Goal: Find specific page/section: Find specific page/section

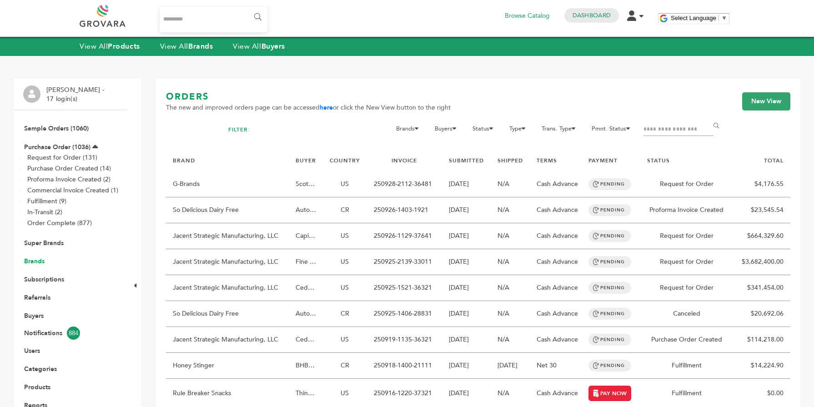
click at [39, 261] on link "Brands" at bounding box center [34, 261] width 20 height 9
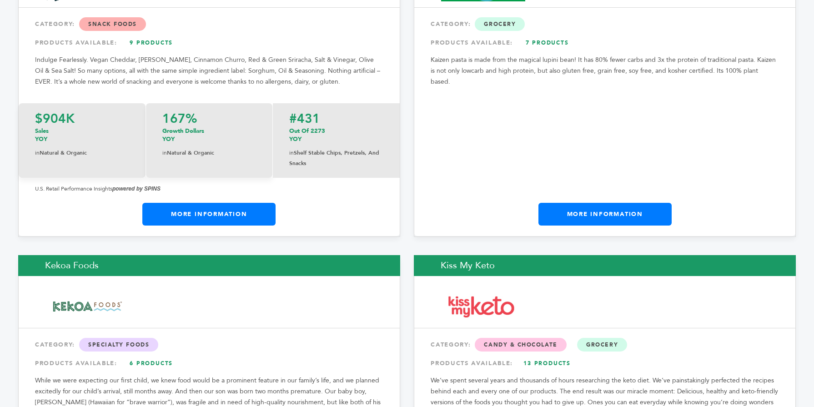
scroll to position [8130, 0]
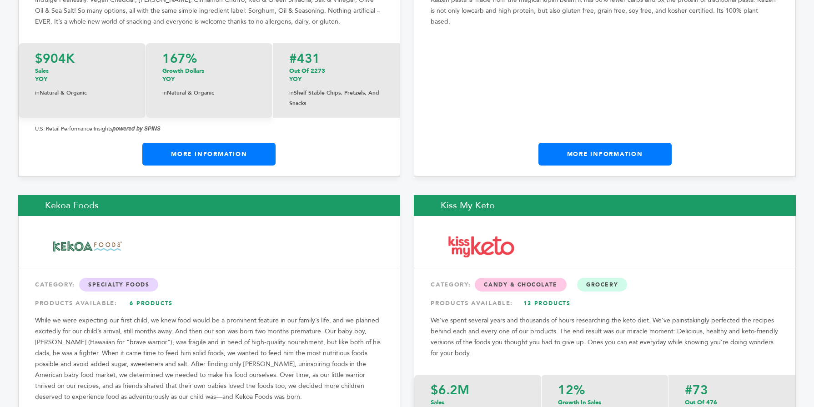
click at [639, 143] on link "More Information" at bounding box center [605, 154] width 133 height 23
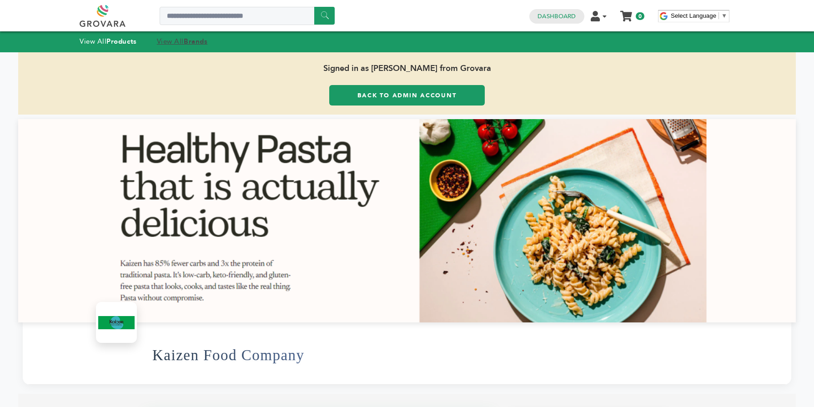
click at [204, 44] on strong "Brands" at bounding box center [196, 41] width 24 height 9
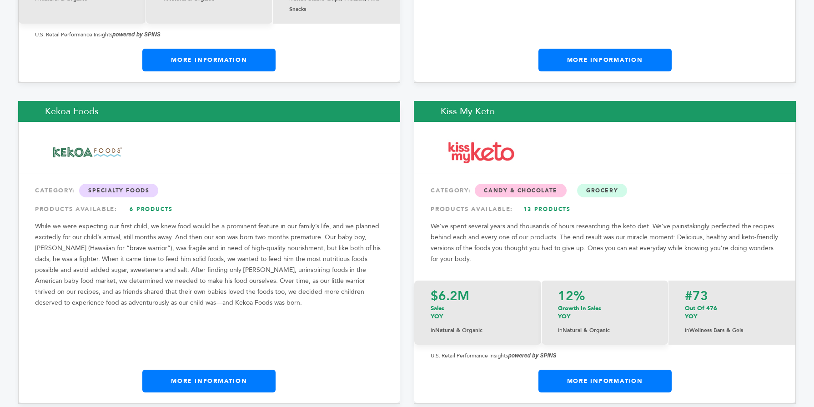
scroll to position [8244, 0]
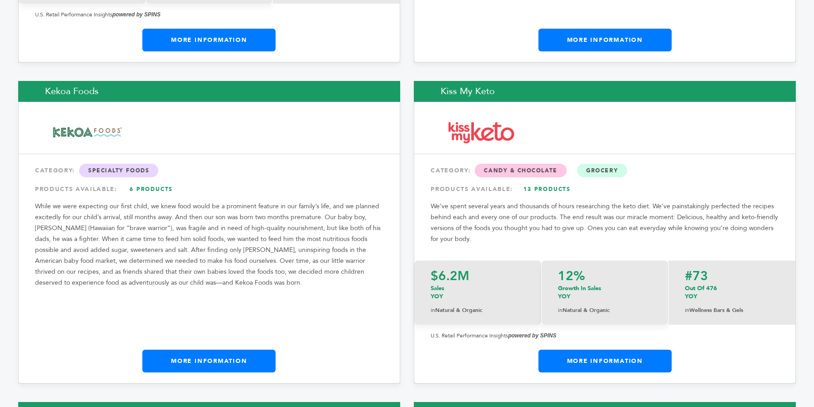
click at [259, 350] on link "More Information" at bounding box center [208, 361] width 133 height 23
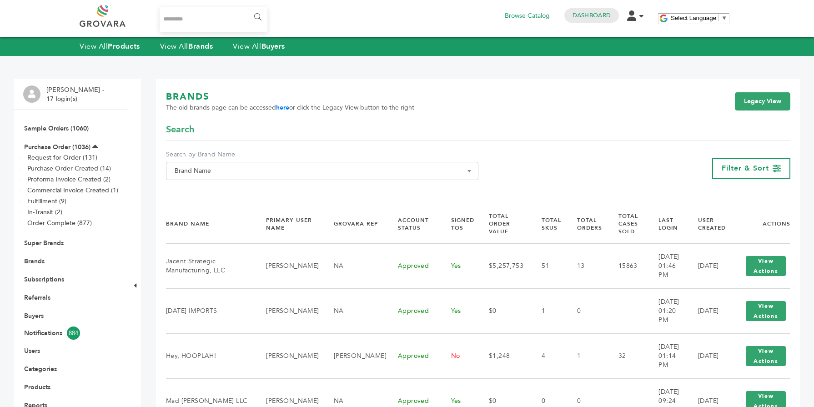
click at [238, 169] on span "Brand Name" at bounding box center [322, 171] width 303 height 13
click at [221, 193] on input "Search" at bounding box center [322, 187] width 308 height 11
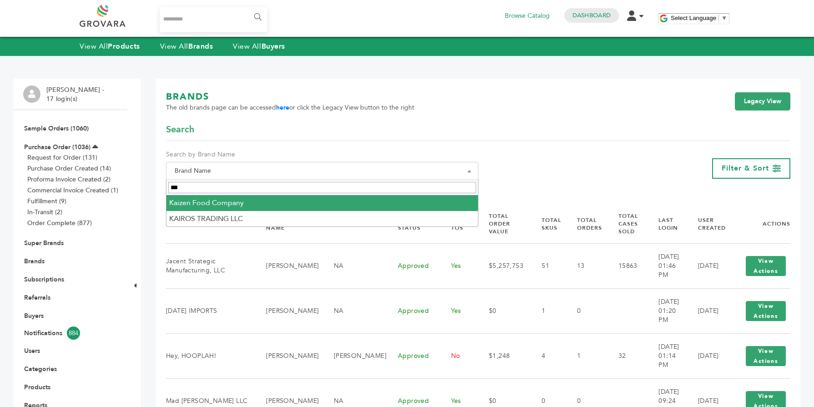
type input "***"
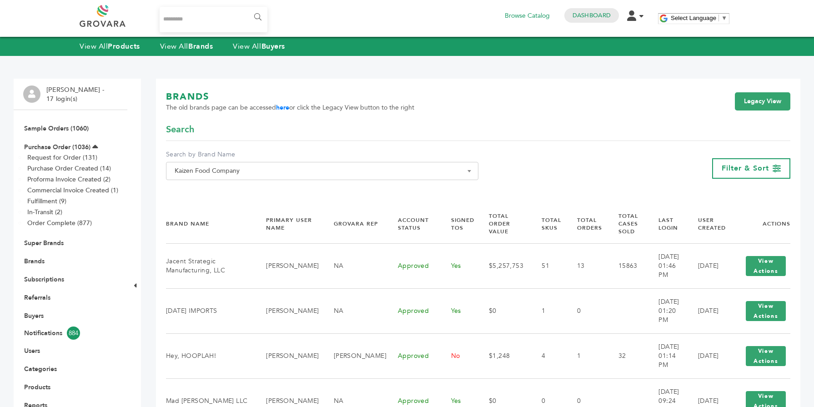
select select "**********"
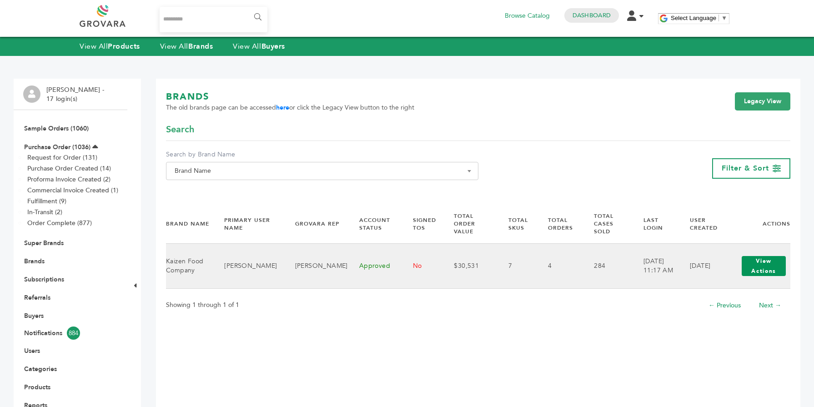
click at [770, 260] on button "View Actions" at bounding box center [764, 266] width 44 height 20
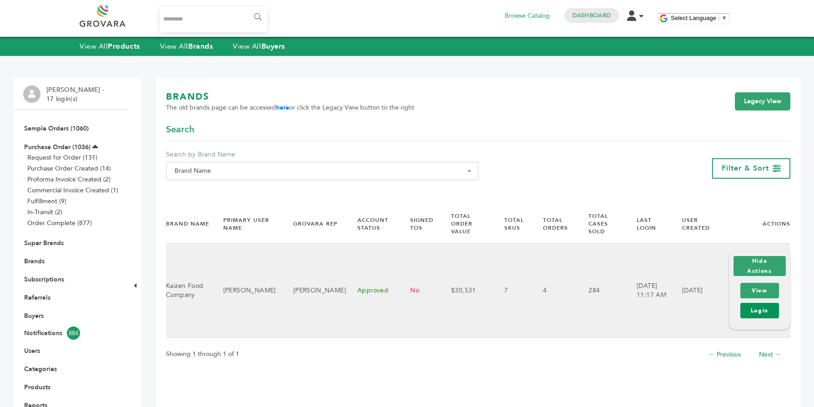
click at [759, 315] on link "Login" at bounding box center [760, 310] width 39 height 15
